Goal: Check status: Check status

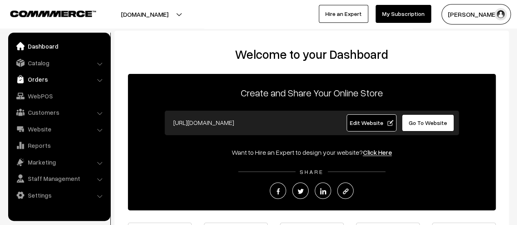
click at [33, 76] on link "Orders" at bounding box center [58, 79] width 97 height 15
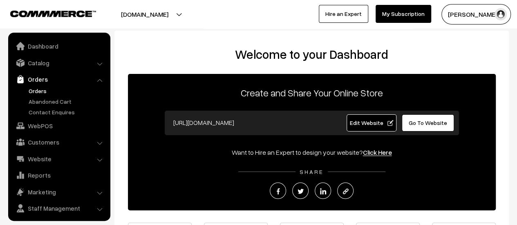
click at [38, 89] on link "Orders" at bounding box center [67, 91] width 81 height 9
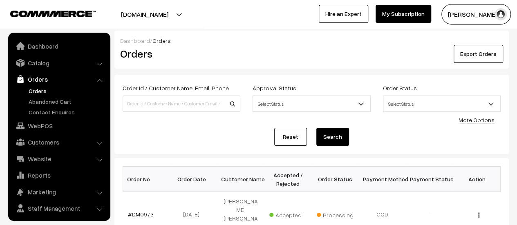
scroll to position [19, 0]
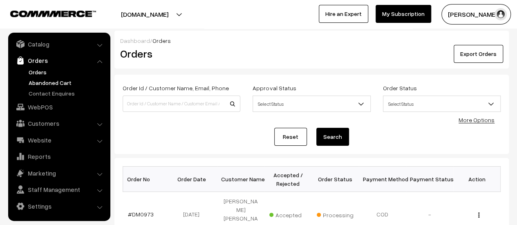
click at [55, 81] on link "Abandoned Cart" at bounding box center [67, 83] width 81 height 9
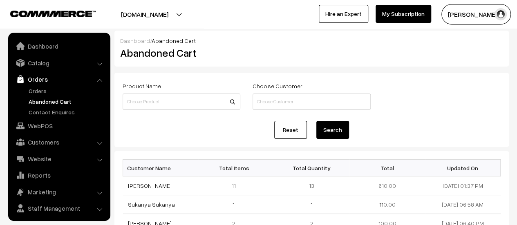
scroll to position [19, 0]
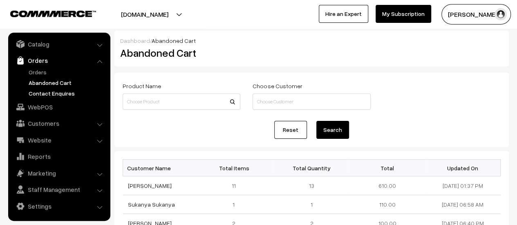
click at [51, 92] on link "Contact Enquires" at bounding box center [67, 93] width 81 height 9
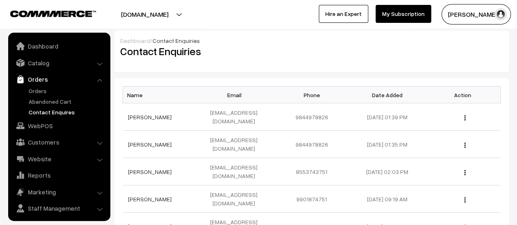
scroll to position [19, 0]
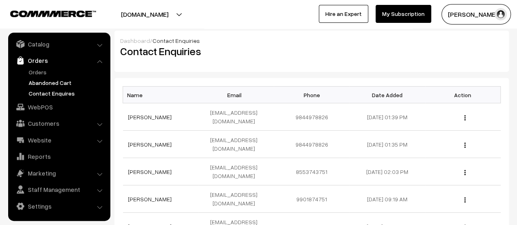
click at [55, 85] on link "Abandoned Cart" at bounding box center [67, 83] width 81 height 9
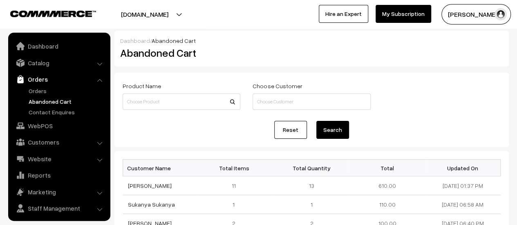
scroll to position [19, 0]
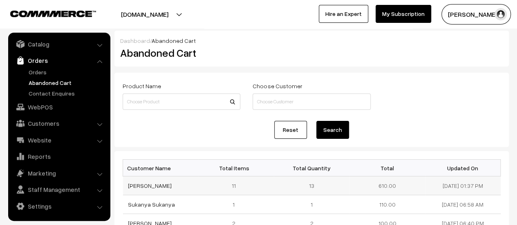
drag, startPoint x: 182, startPoint y: 186, endPoint x: 125, endPoint y: 183, distance: 57.7
click at [125, 183] on td "[PERSON_NAME]" at bounding box center [161, 186] width 76 height 19
copy link "[PERSON_NAME]"
click at [146, 184] on link "[PERSON_NAME]" at bounding box center [150, 185] width 44 height 7
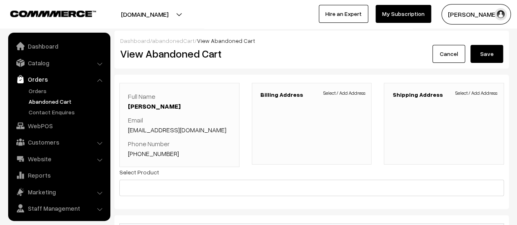
scroll to position [19, 0]
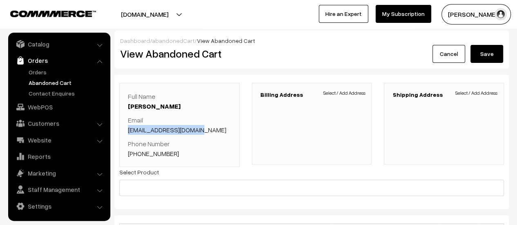
drag, startPoint x: 203, startPoint y: 130, endPoint x: 124, endPoint y: 127, distance: 79.0
click at [124, 127] on div "Full Name Vasundhara B Angadi Email himalayabasu@gmail.com Phone Number +91 984…" at bounding box center [179, 125] width 120 height 84
copy link "himalayabasu@gmail.com"
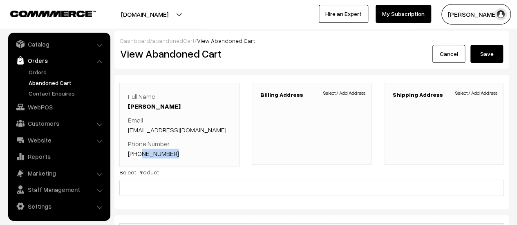
drag, startPoint x: 175, startPoint y: 152, endPoint x: 139, endPoint y: 152, distance: 36.0
click at [139, 152] on p "Phone Number +91 9844978826" at bounding box center [179, 149] width 103 height 20
copy link "9844978826"
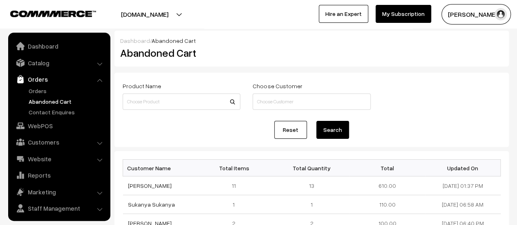
scroll to position [19, 0]
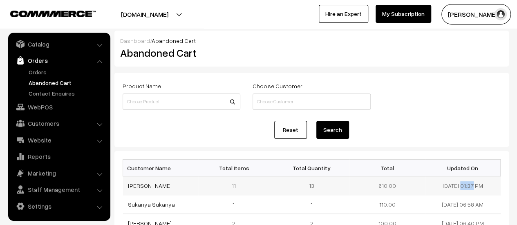
drag, startPoint x: 466, startPoint y: 186, endPoint x: 432, endPoint y: 187, distance: 34.0
click at [432, 187] on td "15-09-2025 01:37 PM" at bounding box center [463, 186] width 76 height 19
copy td "[DATE]"
click at [160, 185] on link "[PERSON_NAME]" at bounding box center [150, 185] width 44 height 7
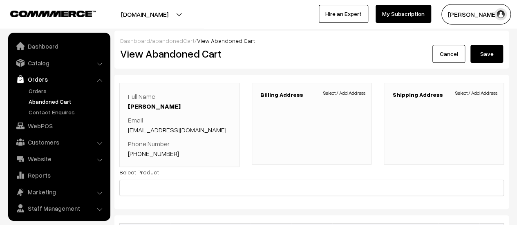
scroll to position [19, 0]
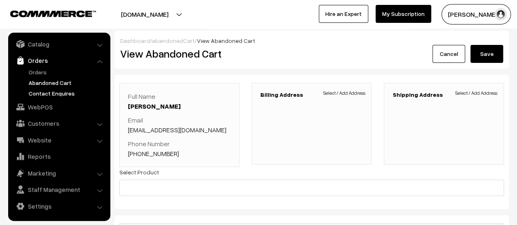
click at [50, 90] on link "Contact Enquires" at bounding box center [67, 93] width 81 height 9
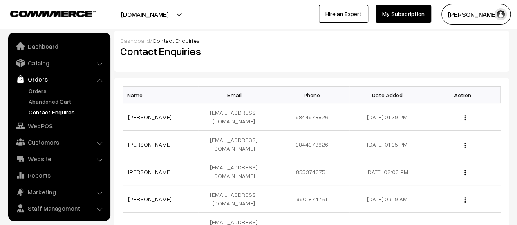
scroll to position [19, 0]
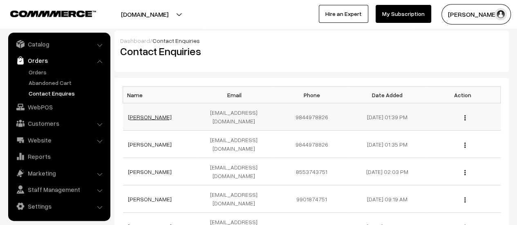
click at [146, 114] on link "[PERSON_NAME]" at bounding box center [150, 117] width 44 height 7
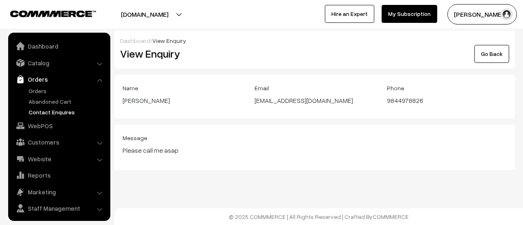
scroll to position [19, 0]
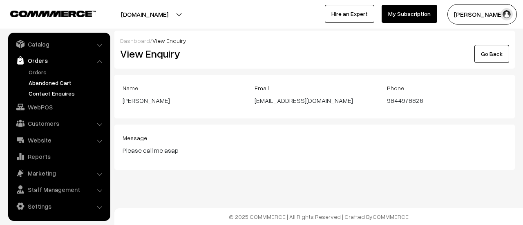
click at [49, 80] on link "Abandoned Cart" at bounding box center [67, 83] width 81 height 9
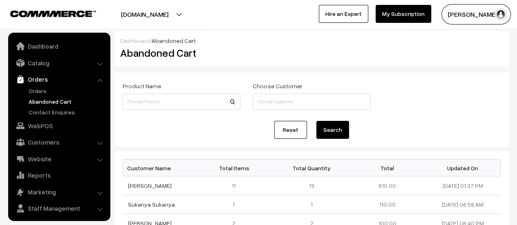
scroll to position [19, 0]
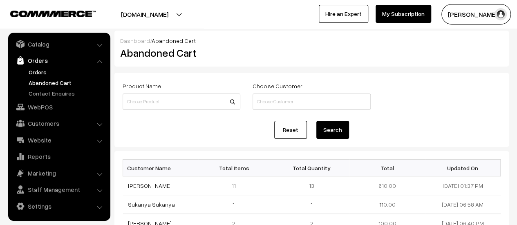
click at [38, 70] on link "Orders" at bounding box center [67, 72] width 81 height 9
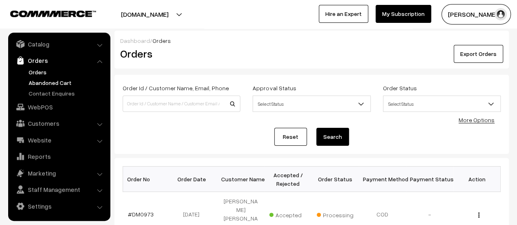
click at [43, 82] on link "Abandoned Cart" at bounding box center [67, 83] width 81 height 9
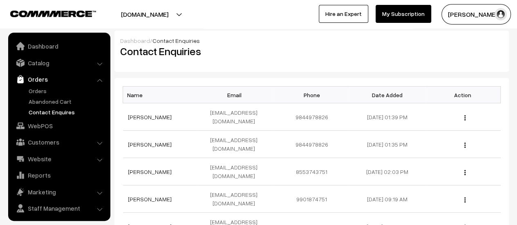
scroll to position [19, 0]
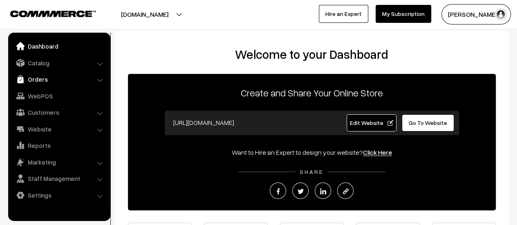
click at [38, 80] on link "Orders" at bounding box center [58, 79] width 97 height 15
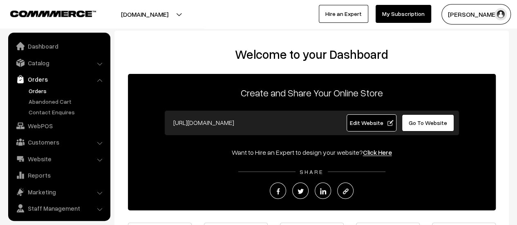
click at [37, 92] on link "Orders" at bounding box center [67, 91] width 81 height 9
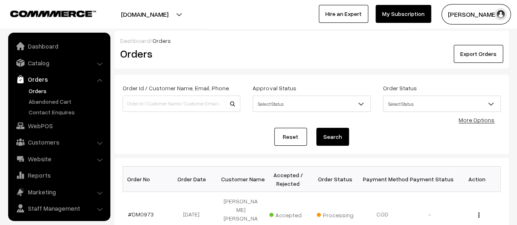
scroll to position [19, 0]
